Goal: Task Accomplishment & Management: Use online tool/utility

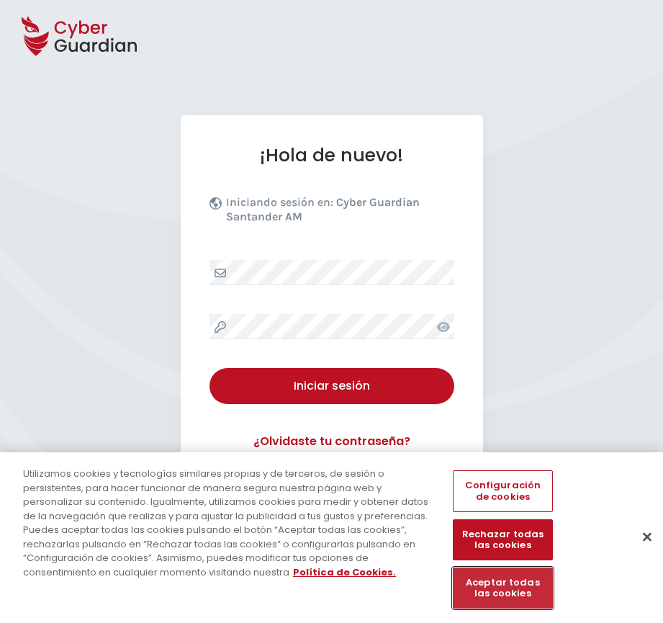
click at [529, 586] on button "Aceptar todas las cookies" at bounding box center [502, 587] width 99 height 41
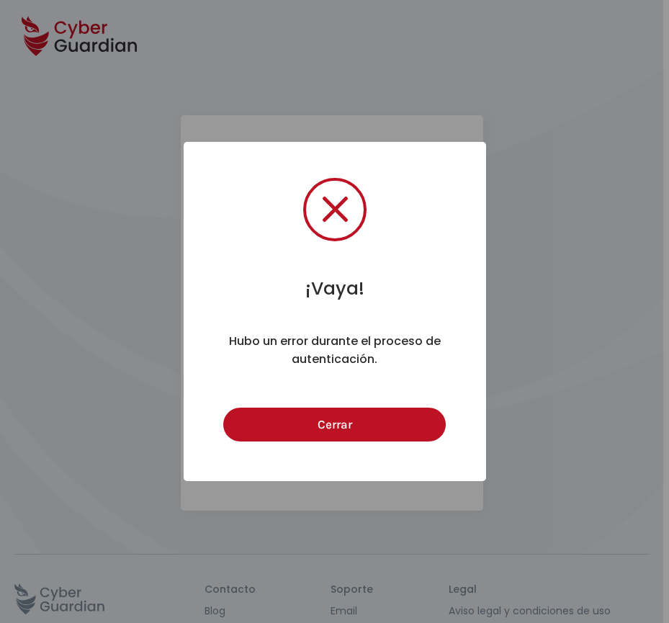
click at [369, 421] on button "Cerrar" at bounding box center [334, 425] width 223 height 34
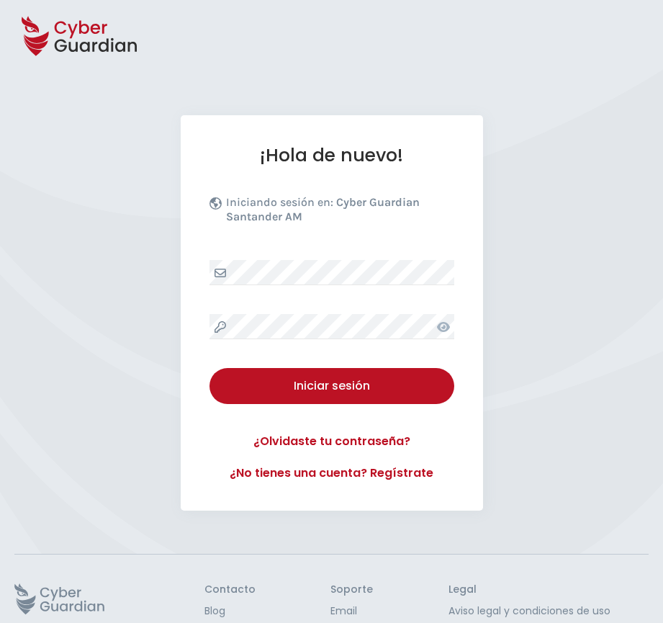
click at [437, 322] on icon at bounding box center [443, 327] width 13 height 12
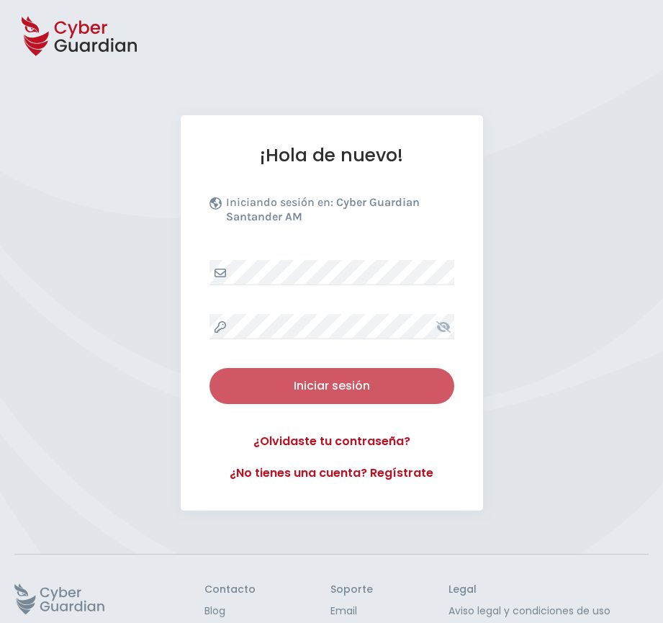
click at [345, 391] on div "Iniciar sesión" at bounding box center [331, 385] width 223 height 17
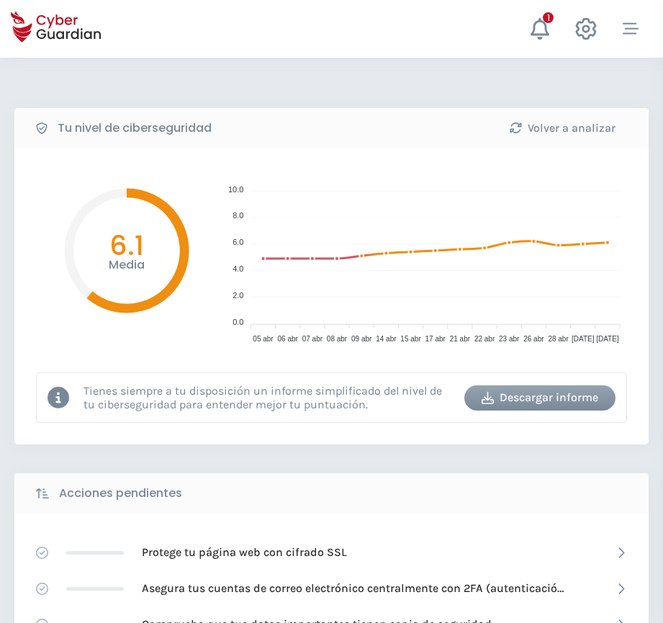
drag, startPoint x: 45, startPoint y: 349, endPoint x: 84, endPoint y: 336, distance: 40.3
click at [45, 349] on div "Media 6.1" at bounding box center [126, 263] width 180 height 189
click at [627, 30] on icon "button" at bounding box center [631, 29] width 16 height 16
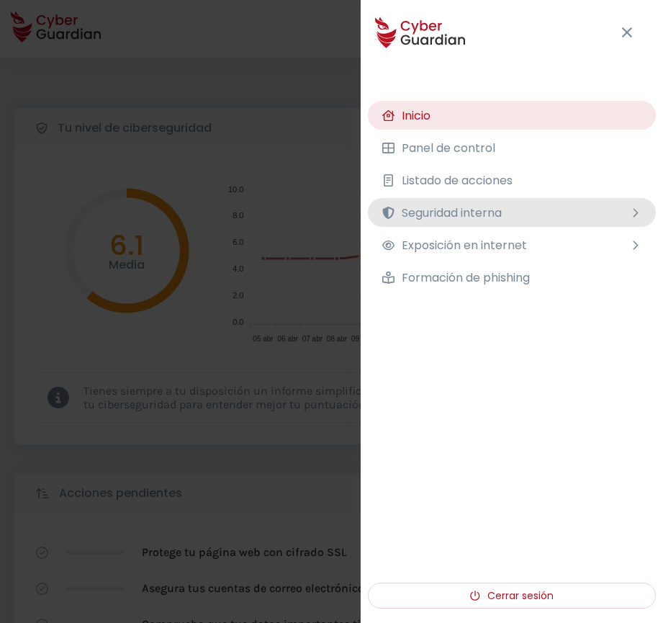
click at [498, 206] on span "Seguridad interna" at bounding box center [452, 213] width 100 height 18
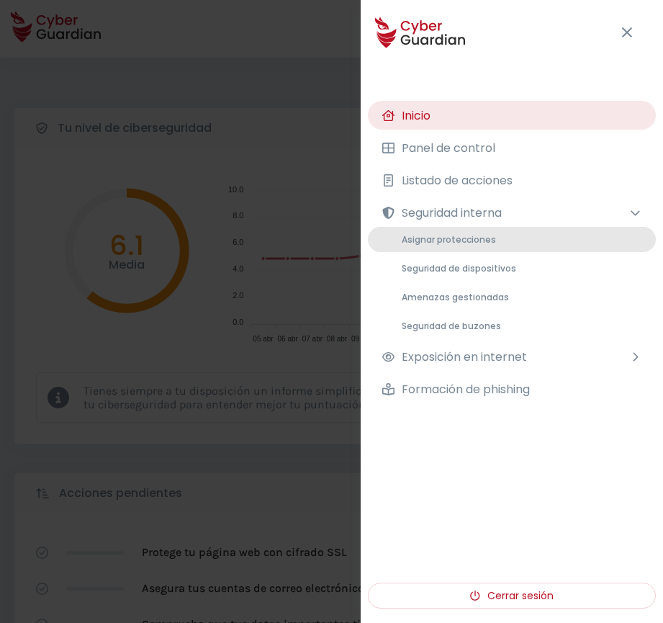
click at [474, 240] on span "Asignar protecciones" at bounding box center [449, 239] width 94 height 12
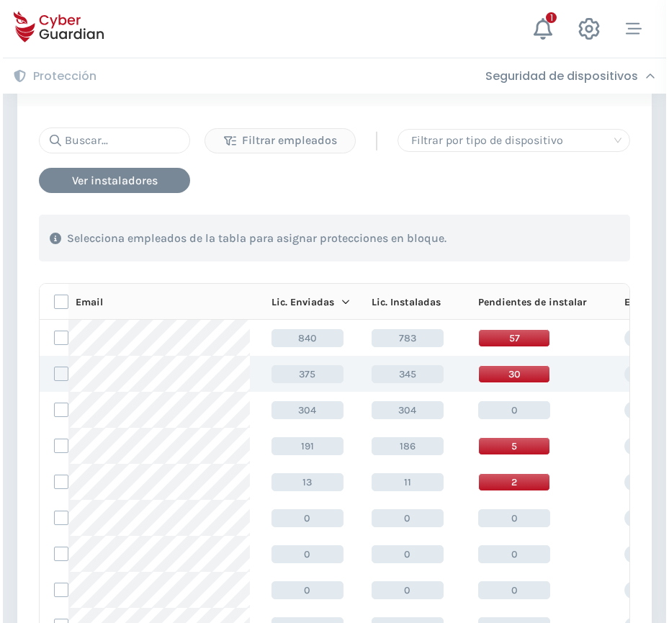
scroll to position [144, 0]
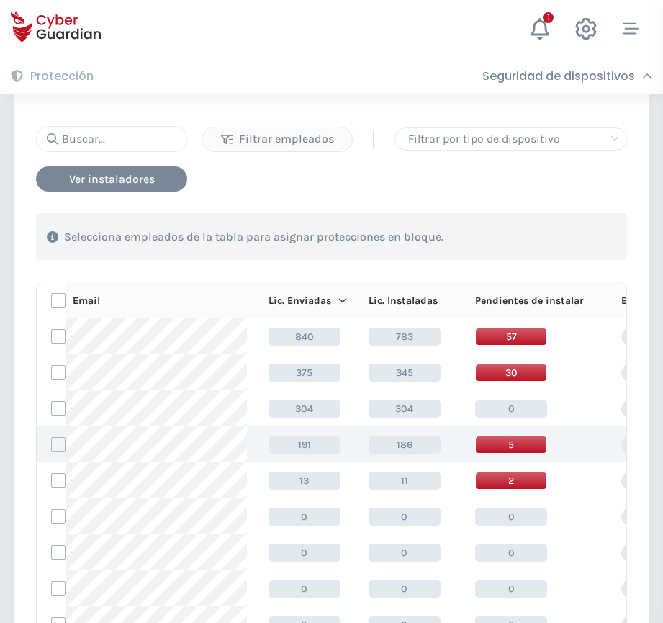
click at [484, 451] on span "5" at bounding box center [511, 445] width 72 height 18
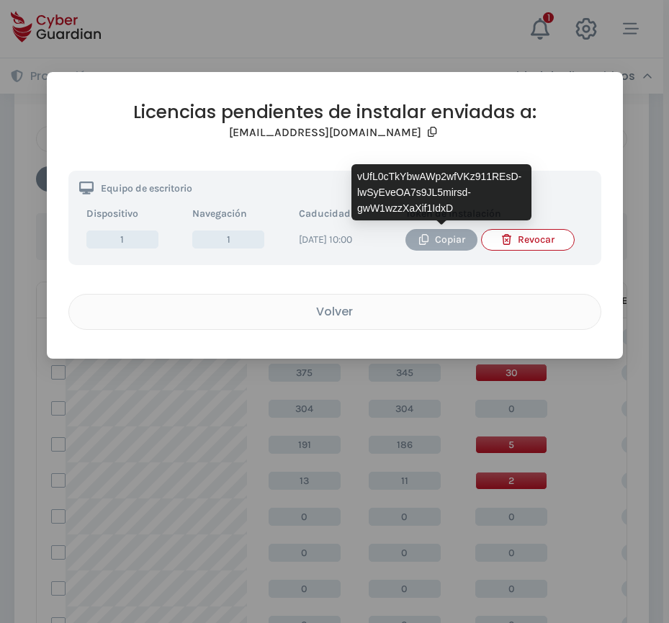
click at [434, 238] on div "Copiar" at bounding box center [441, 240] width 50 height 16
